Goal: Task Accomplishment & Management: Use online tool/utility

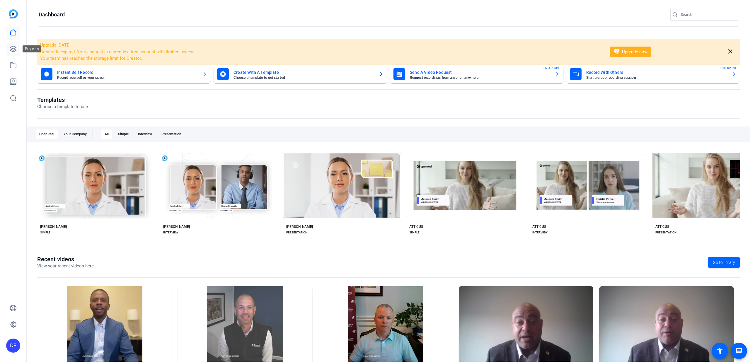
click at [14, 50] on icon at bounding box center [13, 49] width 6 height 6
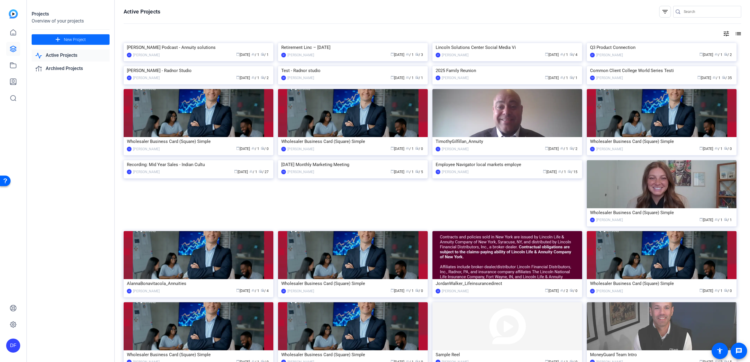
click at [65, 42] on span "New Project" at bounding box center [75, 40] width 22 height 6
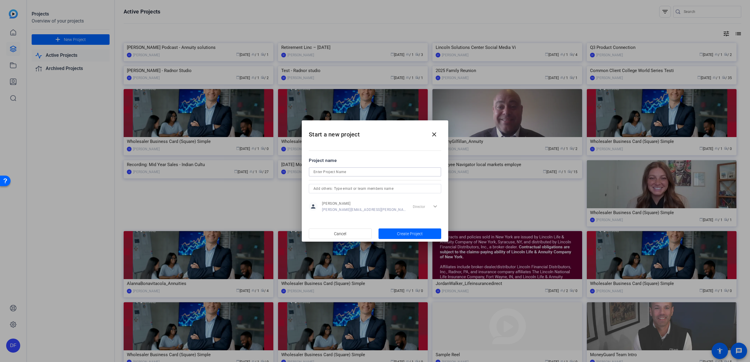
click at [361, 174] on input at bounding box center [375, 172] width 123 height 7
type input "b"
type input "Test"
click at [401, 229] on span "button" at bounding box center [410, 234] width 63 height 14
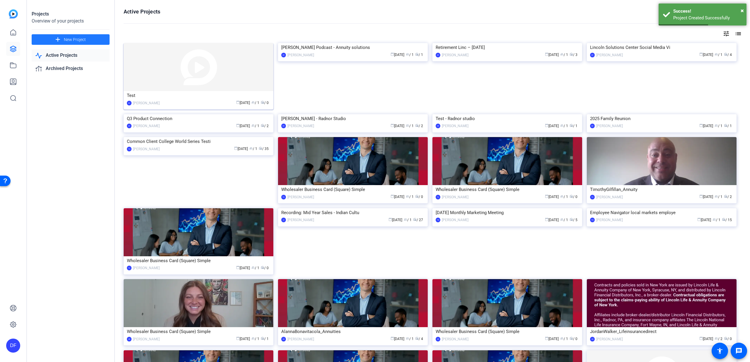
click at [179, 62] on img at bounding box center [199, 67] width 150 height 48
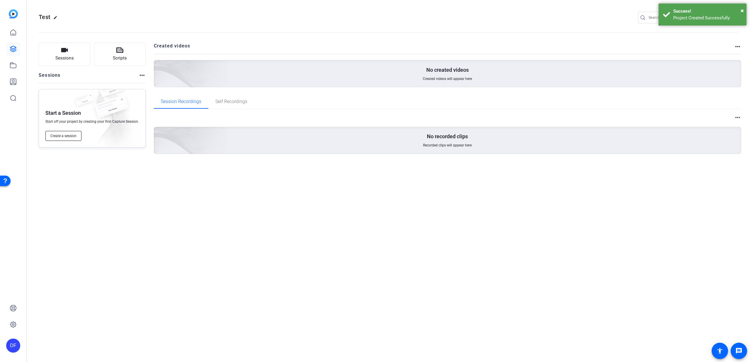
click at [74, 133] on button "Create a session" at bounding box center [63, 136] width 36 height 10
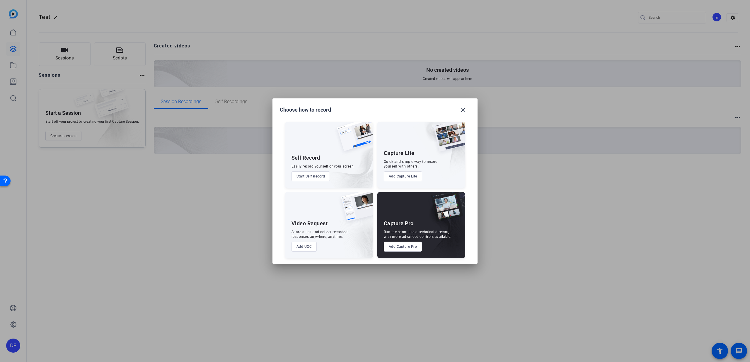
click at [406, 246] on button "Add Capture Pro" at bounding box center [403, 247] width 38 height 10
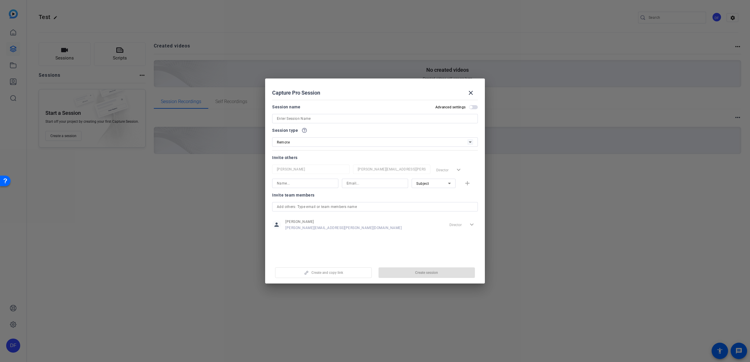
click at [315, 119] on input at bounding box center [375, 118] width 196 height 7
type input "Test"
click at [413, 273] on span "button" at bounding box center [427, 273] width 97 height 14
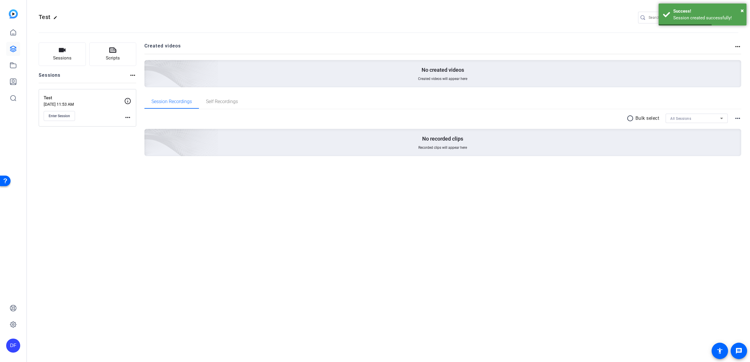
click at [128, 117] on mat-icon "more_horiz" at bounding box center [127, 117] width 7 height 7
click at [137, 125] on span "Edit Session" at bounding box center [142, 126] width 27 height 7
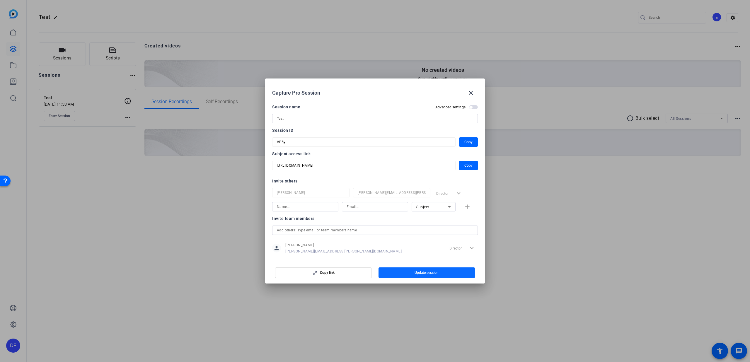
click at [393, 273] on span "button" at bounding box center [427, 273] width 97 height 14
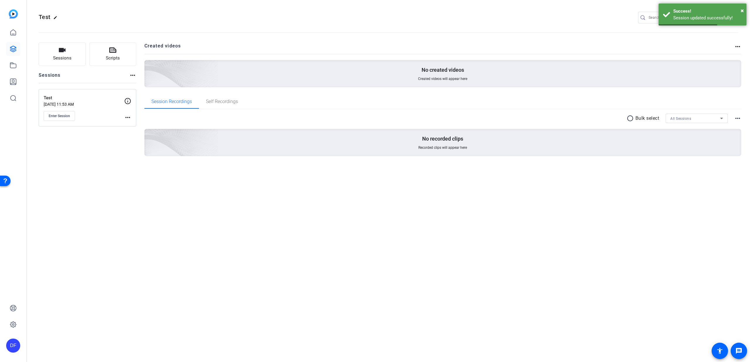
click at [128, 118] on mat-icon "more_horiz" at bounding box center [127, 117] width 7 height 7
click at [134, 126] on span "Edit Session" at bounding box center [142, 126] width 27 height 7
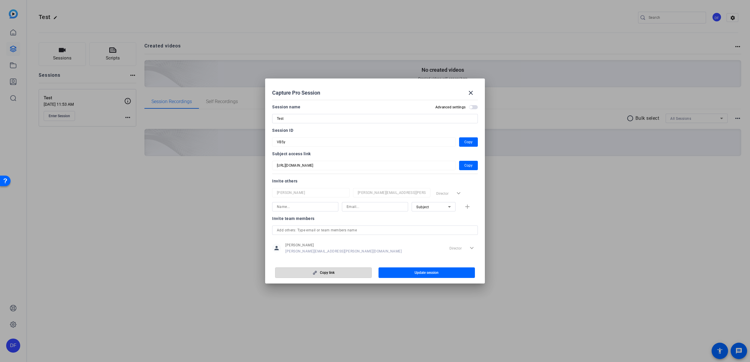
click at [321, 271] on span "Copy link" at bounding box center [327, 272] width 15 height 5
click at [465, 142] on span "Copy" at bounding box center [469, 142] width 8 height 7
click at [472, 91] on mat-icon "close" at bounding box center [470, 92] width 7 height 7
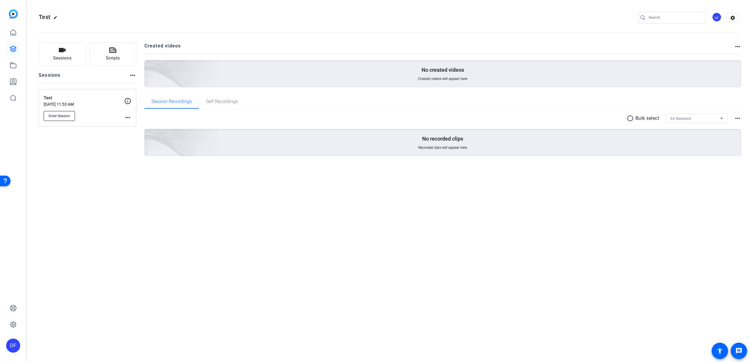
click at [65, 117] on span "Enter Session" at bounding box center [59, 116] width 21 height 5
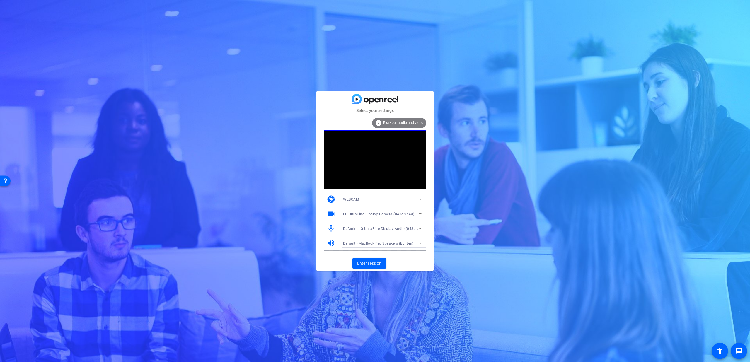
click at [381, 228] on span "Default - LG UltraFine Display Audio (043e:9a4b)" at bounding box center [385, 228] width 84 height 5
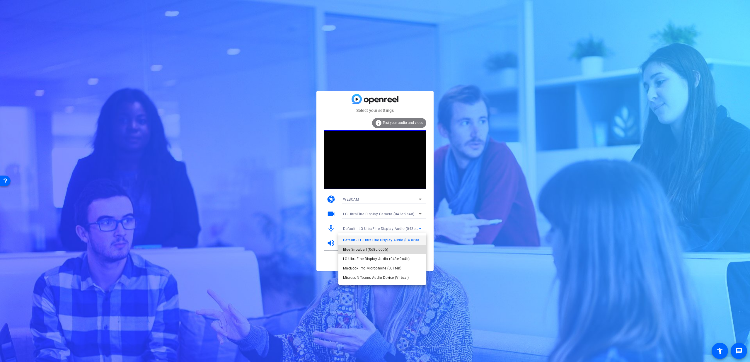
click at [380, 248] on span "Blue Snowball (0d8c:0005)" at bounding box center [365, 249] width 45 height 7
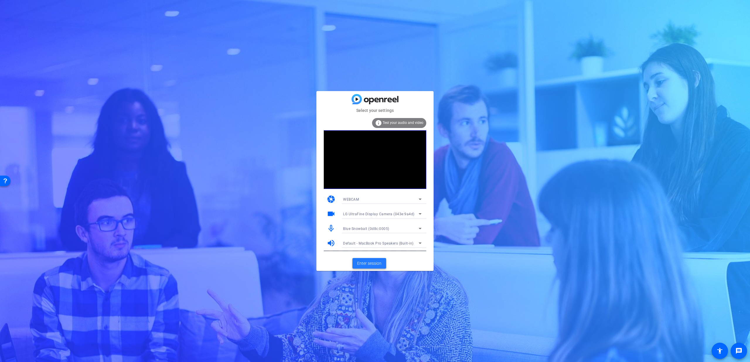
click at [374, 264] on span "Enter session" at bounding box center [369, 264] width 24 height 6
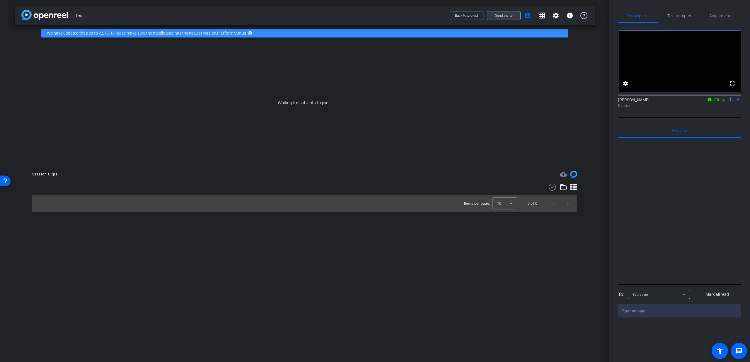
click at [512, 16] on span "Send invite" at bounding box center [503, 15] width 17 height 5
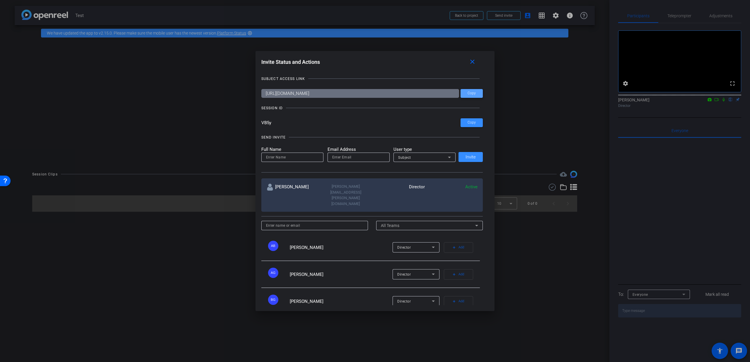
click at [470, 96] on span at bounding box center [472, 93] width 22 height 14
click at [475, 61] on mat-icon "close" at bounding box center [472, 61] width 7 height 7
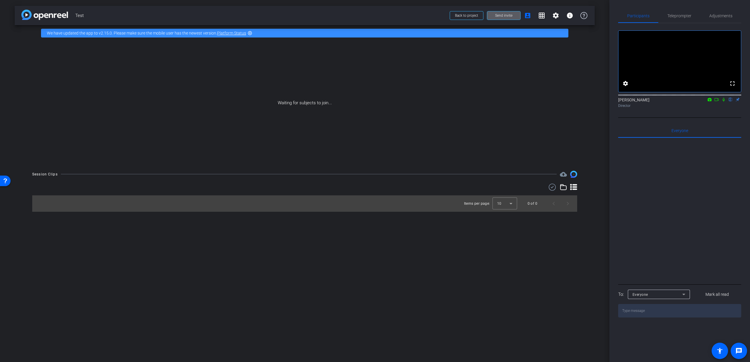
click at [250, 33] on mat-icon "highlight_off" at bounding box center [250, 33] width 5 height 5
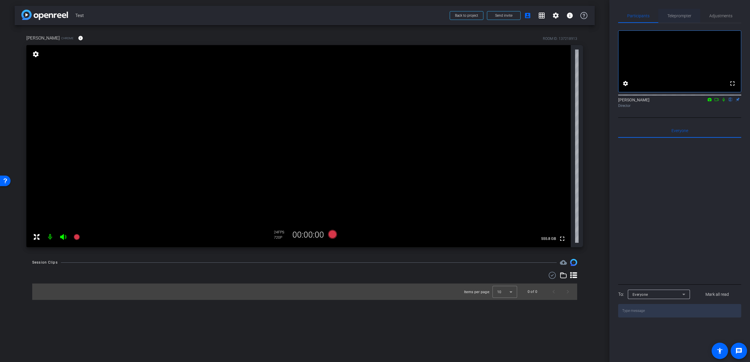
click at [679, 16] on span "Teleprompter" at bounding box center [680, 16] width 24 height 4
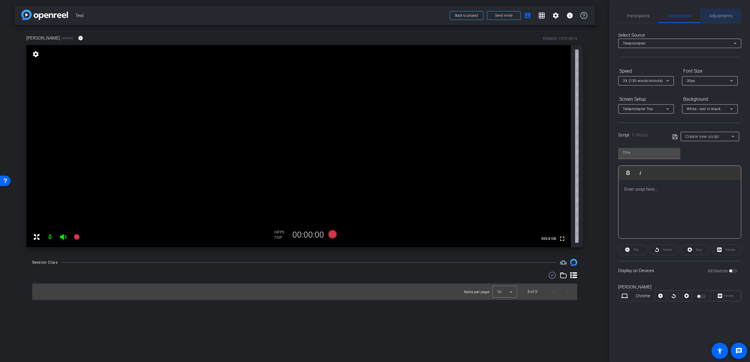
click at [710, 15] on span "Adjustments" at bounding box center [721, 16] width 23 height 4
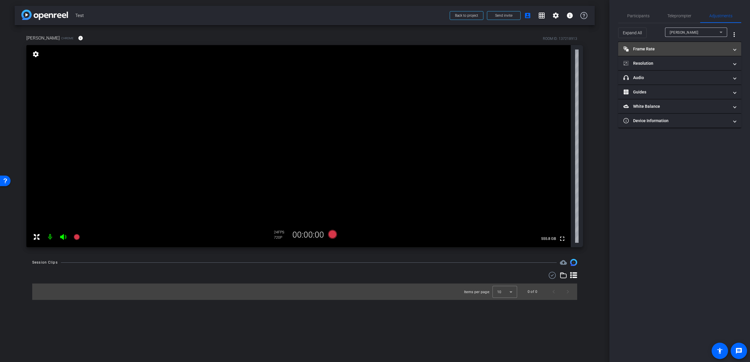
click at [676, 48] on mat-panel-title "Frame Rate Frame Rate" at bounding box center [677, 49] width 106 height 6
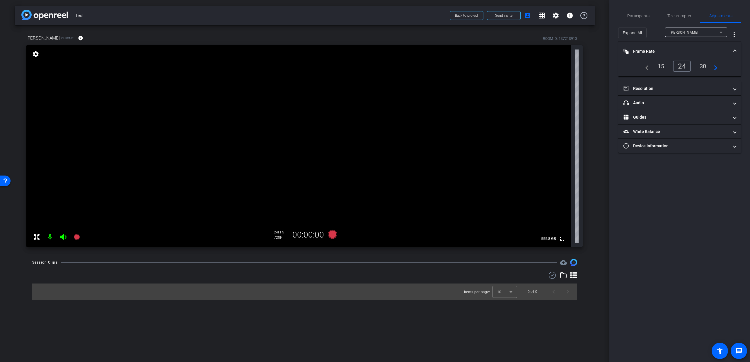
click at [700, 64] on div "30" at bounding box center [703, 66] width 16 height 10
click at [682, 87] on mat-panel-title "Resolution" at bounding box center [677, 89] width 106 height 6
click at [685, 108] on div "1080" at bounding box center [685, 106] width 22 height 10
click at [331, 236] on icon at bounding box center [332, 234] width 9 height 9
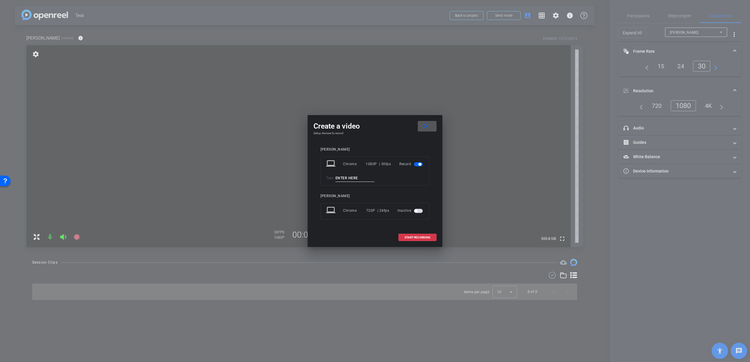
click at [353, 177] on input at bounding box center [355, 178] width 39 height 7
type input "1"
click at [412, 234] on span at bounding box center [418, 238] width 38 height 14
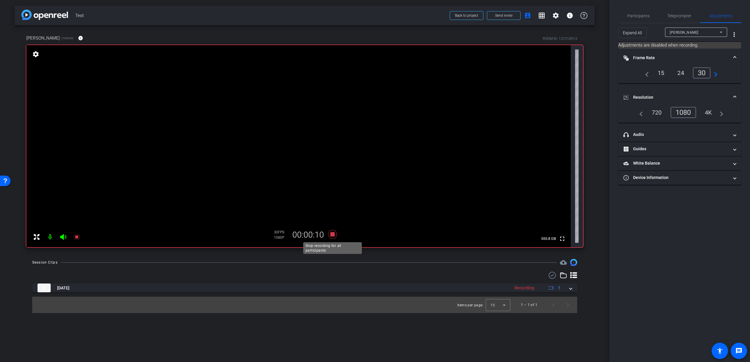
click at [335, 235] on icon at bounding box center [332, 234] width 9 height 9
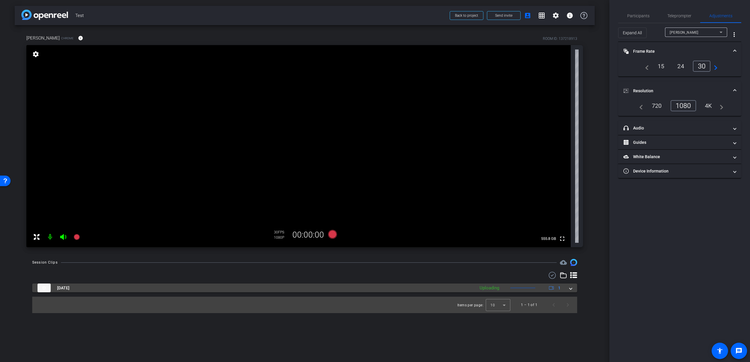
click at [573, 289] on mat-expansion-panel-header "Aug 25, 2025 Uploading 1" at bounding box center [304, 288] width 545 height 9
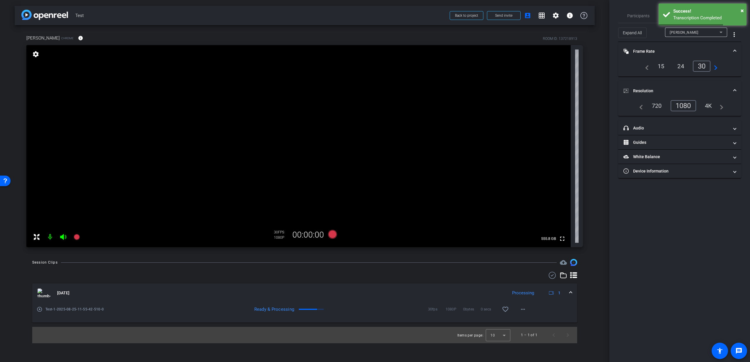
click at [39, 311] on mat-icon "play_circle_outline" at bounding box center [40, 310] width 6 height 6
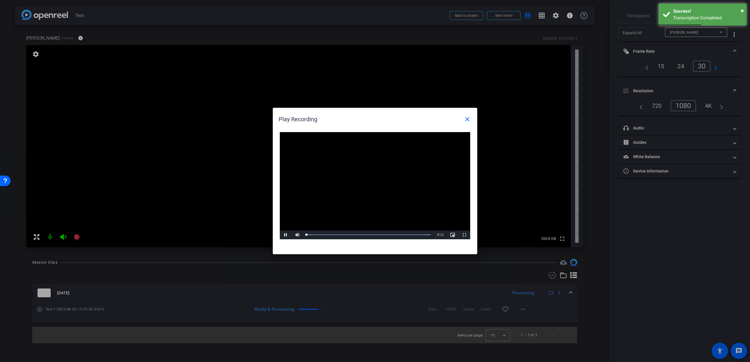
click at [350, 193] on video "Video Player" at bounding box center [375, 185] width 190 height 107
click at [286, 235] on span "Video Player" at bounding box center [286, 235] width 12 height 0
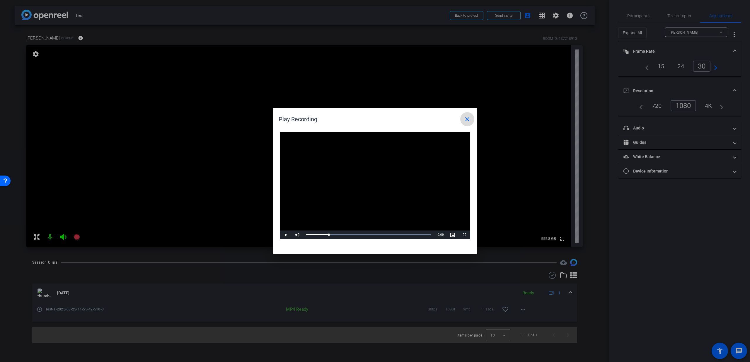
click at [464, 122] on span at bounding box center [467, 119] width 14 height 14
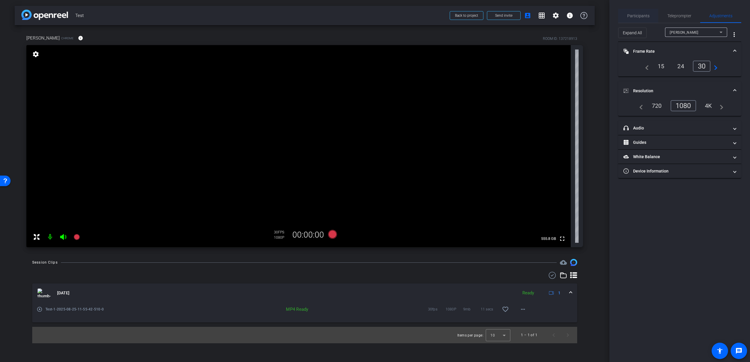
click at [656, 17] on div "Participants" at bounding box center [638, 16] width 40 height 14
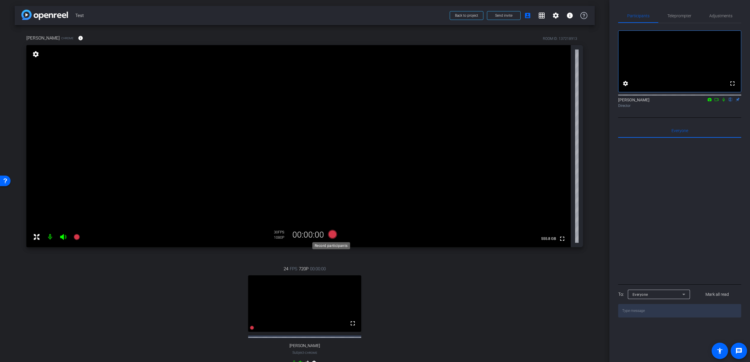
click at [331, 235] on icon at bounding box center [332, 234] width 9 height 9
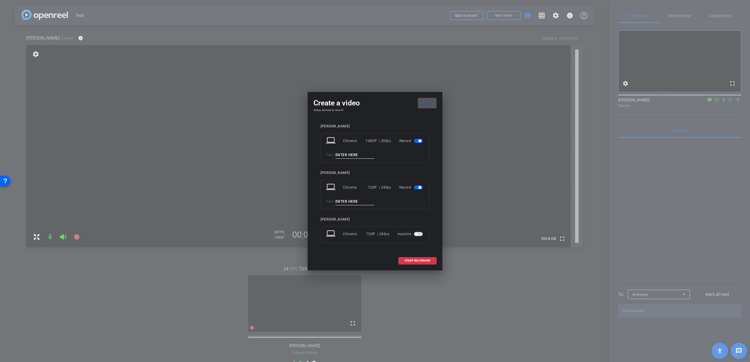
click at [360, 158] on input at bounding box center [355, 155] width 39 height 7
type input "2"
click at [356, 203] on input at bounding box center [355, 201] width 39 height 7
type input "2"
click at [425, 259] on span "START RECORDING" at bounding box center [418, 260] width 26 height 3
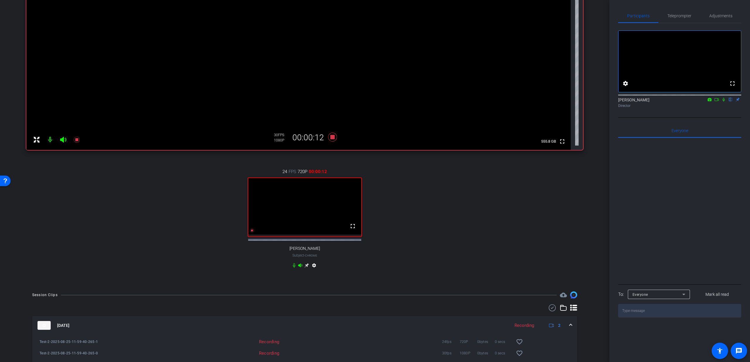
scroll to position [124, 0]
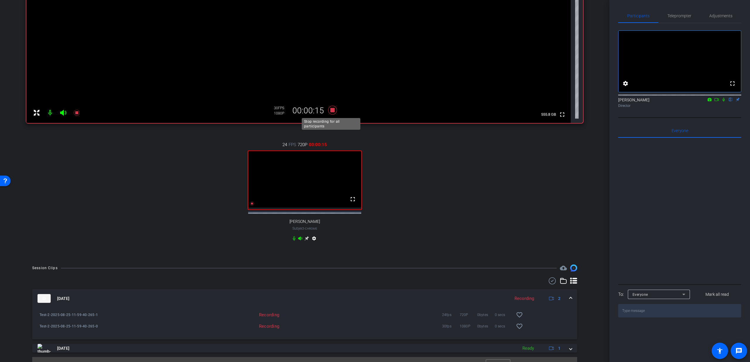
click at [332, 111] on icon at bounding box center [332, 110] width 9 height 9
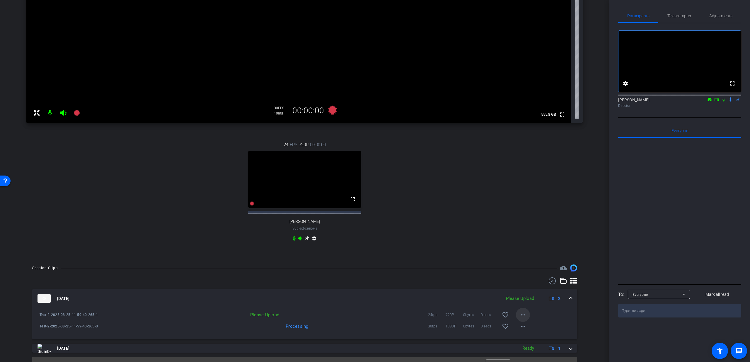
click at [520, 319] on mat-icon "more_horiz" at bounding box center [523, 315] width 7 height 7
click at [523, 332] on span "Upload" at bounding box center [529, 332] width 23 height 7
click at [723, 102] on icon at bounding box center [724, 100] width 5 height 4
click at [44, 321] on div "play_circle_outline Test-2-2025-08-25-11-59-40-265-1" at bounding box center [106, 315] width 139 height 14
click at [41, 318] on mat-icon "play_circle_outline" at bounding box center [40, 315] width 6 height 6
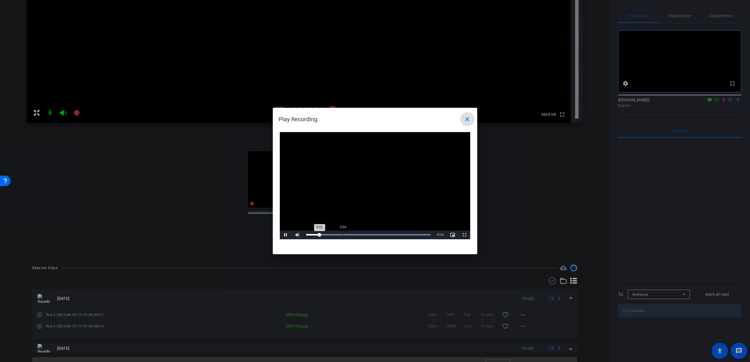
click at [343, 233] on div "Loaded : 100.00% 0:04 0:01" at bounding box center [368, 235] width 130 height 9
click at [463, 122] on span at bounding box center [467, 119] width 14 height 14
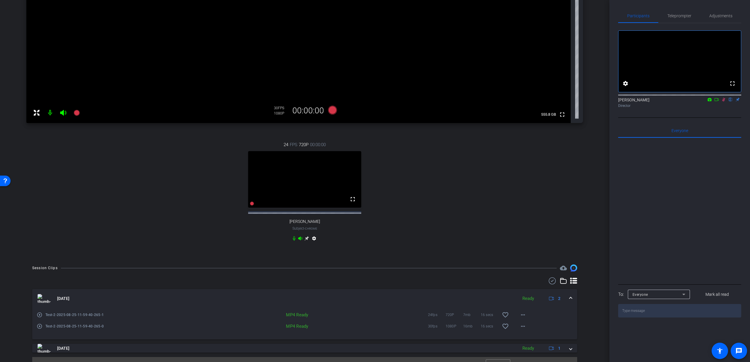
click at [39, 329] on mat-icon "play_circle_outline" at bounding box center [40, 327] width 6 height 6
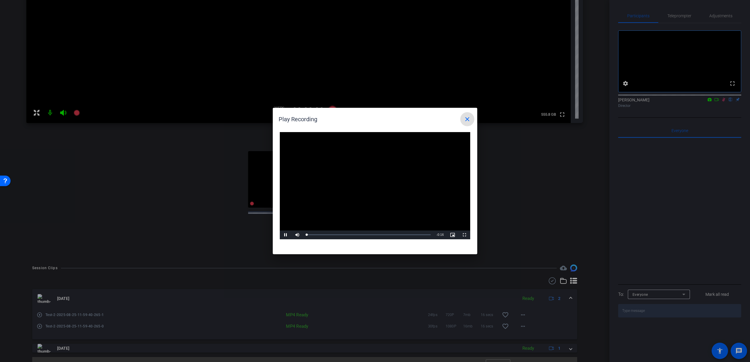
click at [376, 181] on video "Video Player" at bounding box center [375, 185] width 190 height 107
click at [338, 206] on video "Video Player" at bounding box center [375, 185] width 190 height 107
click at [390, 232] on div "Loaded : 100.00% 0:10 0:06" at bounding box center [368, 235] width 130 height 9
click at [468, 118] on mat-icon "close" at bounding box center [467, 119] width 7 height 7
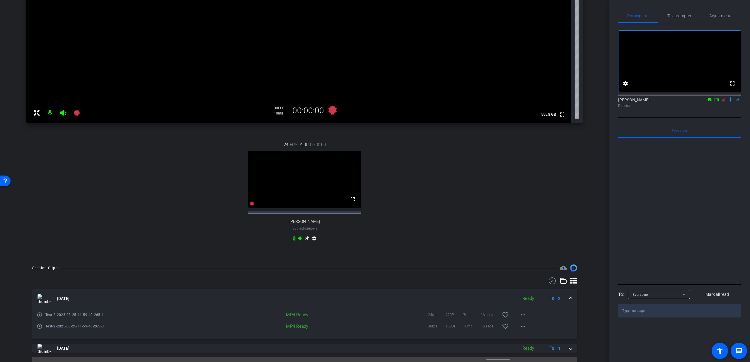
click at [722, 102] on icon at bounding box center [724, 100] width 5 height 4
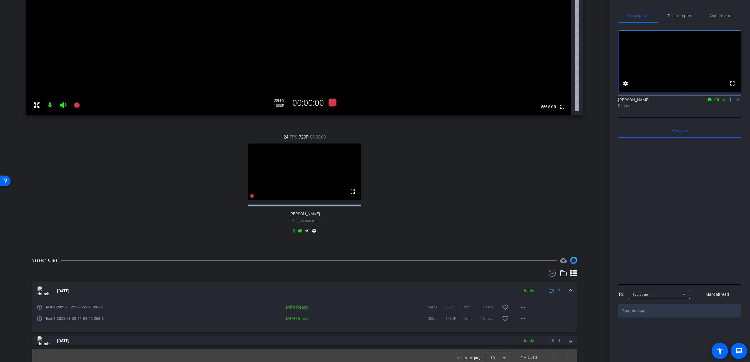
scroll to position [136, 0]
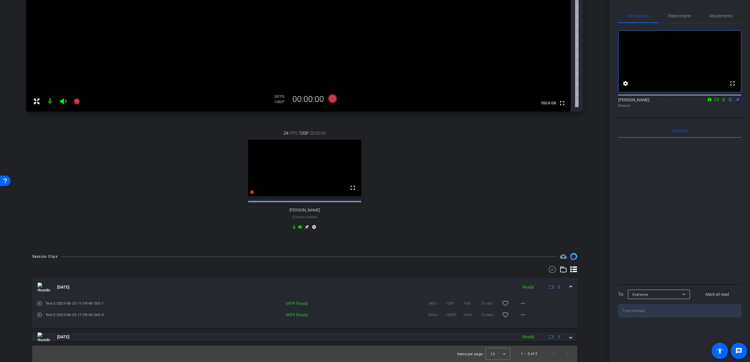
click at [570, 290] on span at bounding box center [571, 287] width 2 height 6
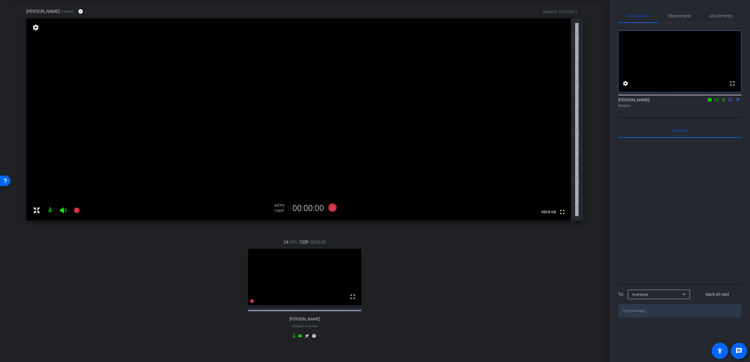
scroll to position [34, 0]
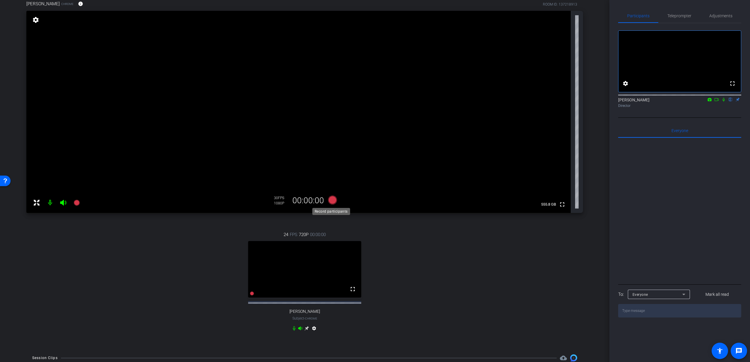
click at [332, 203] on icon at bounding box center [332, 200] width 9 height 9
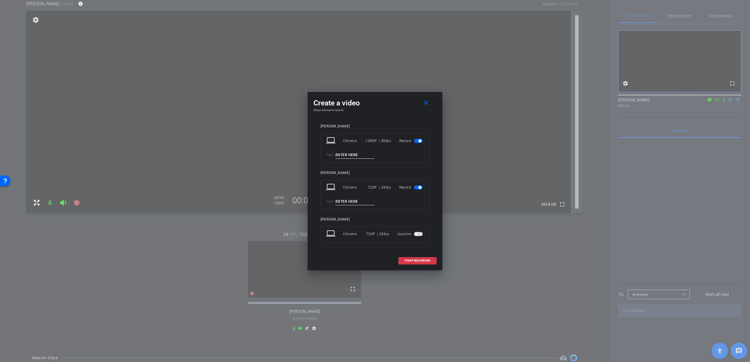
click at [354, 152] on input at bounding box center [355, 155] width 39 height 7
type input "3"
click at [363, 203] on input "3" at bounding box center [355, 201] width 39 height 7
type input "3"
click at [424, 265] on span at bounding box center [418, 261] width 38 height 14
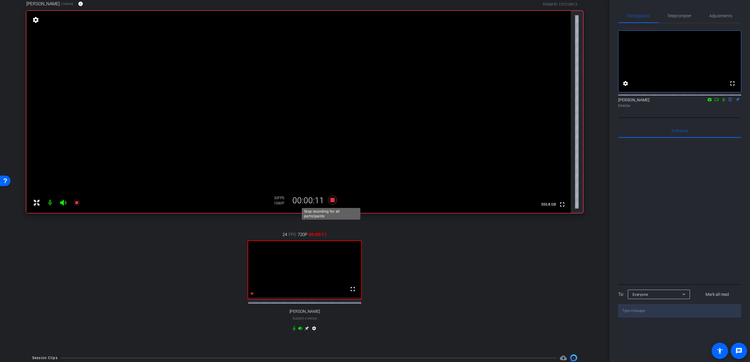
click at [331, 202] on icon at bounding box center [332, 200] width 9 height 9
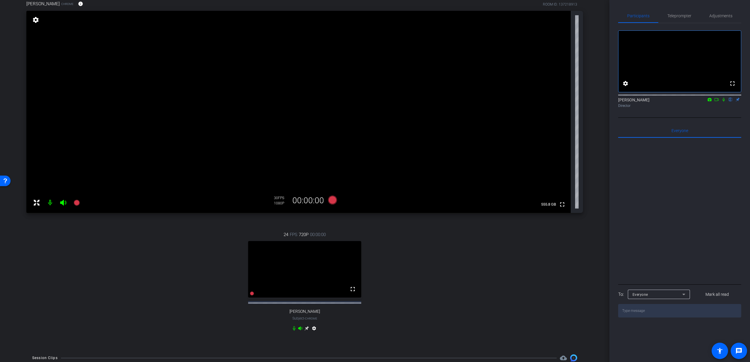
scroll to position [113, 0]
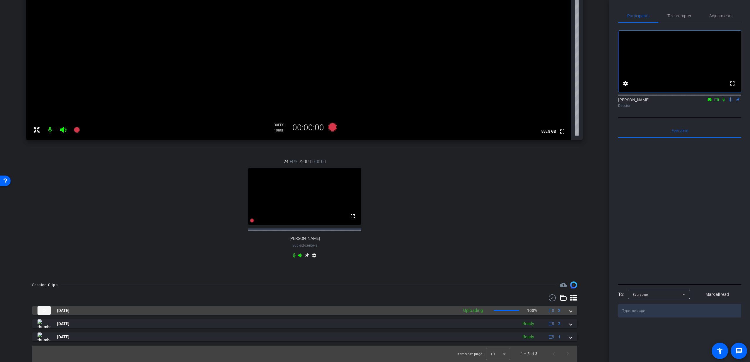
click at [565, 310] on div "Aug 25, 2025 Uploading 100% 2" at bounding box center [304, 310] width 532 height 9
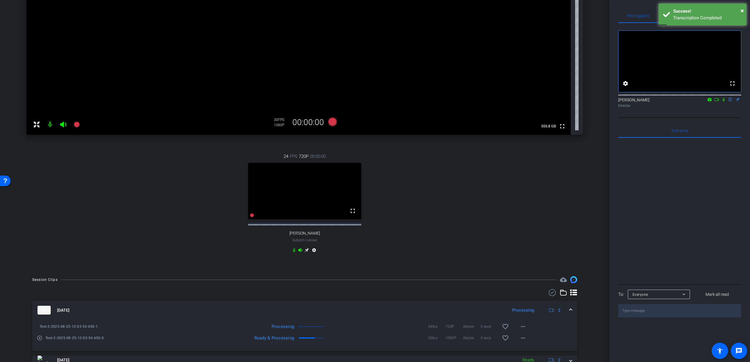
click at [566, 314] on div "Aug 25, 2025 Processing 2" at bounding box center [304, 310] width 532 height 9
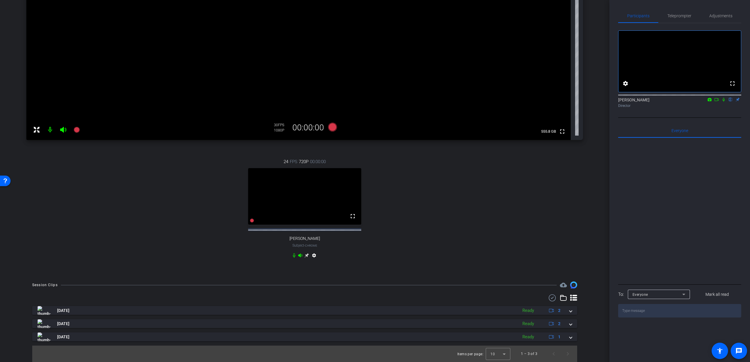
scroll to position [0, 0]
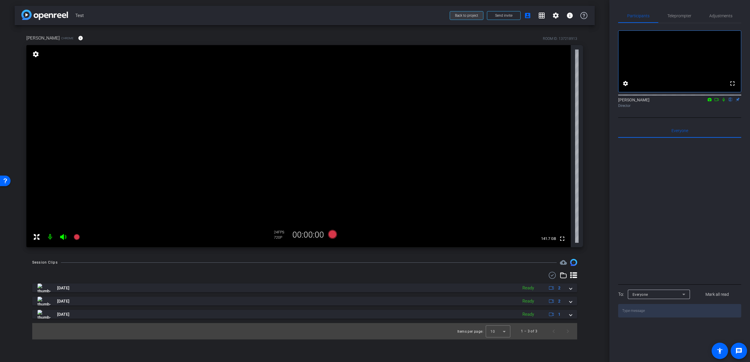
click at [464, 16] on span "Back to project" at bounding box center [466, 15] width 23 height 4
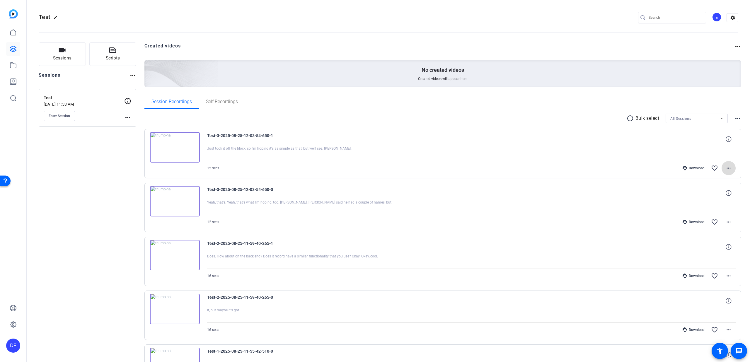
click at [728, 168] on mat-icon "more_horiz" at bounding box center [728, 168] width 7 height 7
click at [728, 168] on div at bounding box center [375, 181] width 750 height 362
drag, startPoint x: 209, startPoint y: 150, endPoint x: 203, endPoint y: 150, distance: 6.2
click at [203, 150] on div "Test-3-2025-08-25-12-03-54-650-1 Just took it off the block, so I'm hoping it's…" at bounding box center [442, 154] width 597 height 50
click at [193, 152] on img at bounding box center [175, 147] width 50 height 30
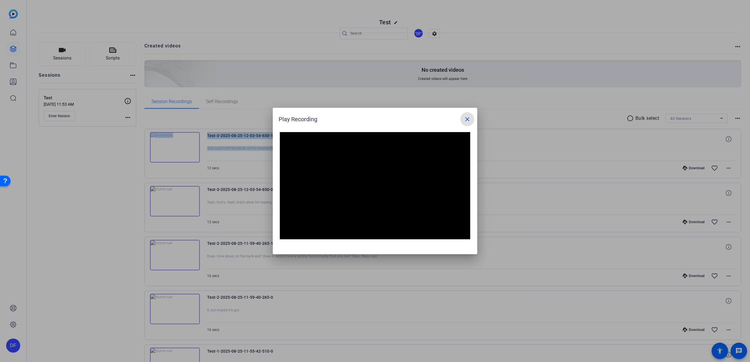
click at [465, 120] on mat-icon "close" at bounding box center [467, 119] width 7 height 7
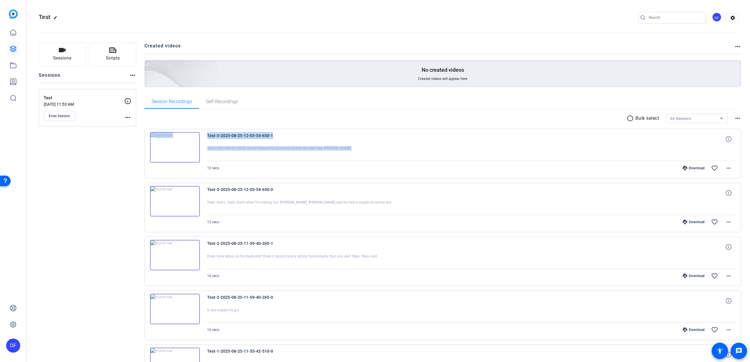
click at [187, 208] on img at bounding box center [175, 201] width 50 height 30
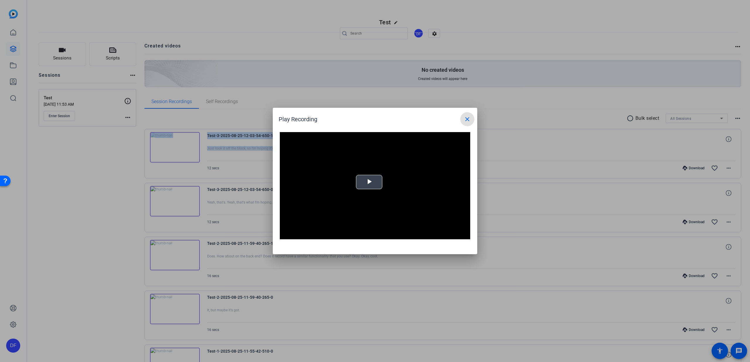
click at [356, 192] on video "Video Player" at bounding box center [375, 185] width 190 height 107
click at [466, 119] on mat-icon "close" at bounding box center [467, 119] width 7 height 7
